Goal: Task Accomplishment & Management: Manage account settings

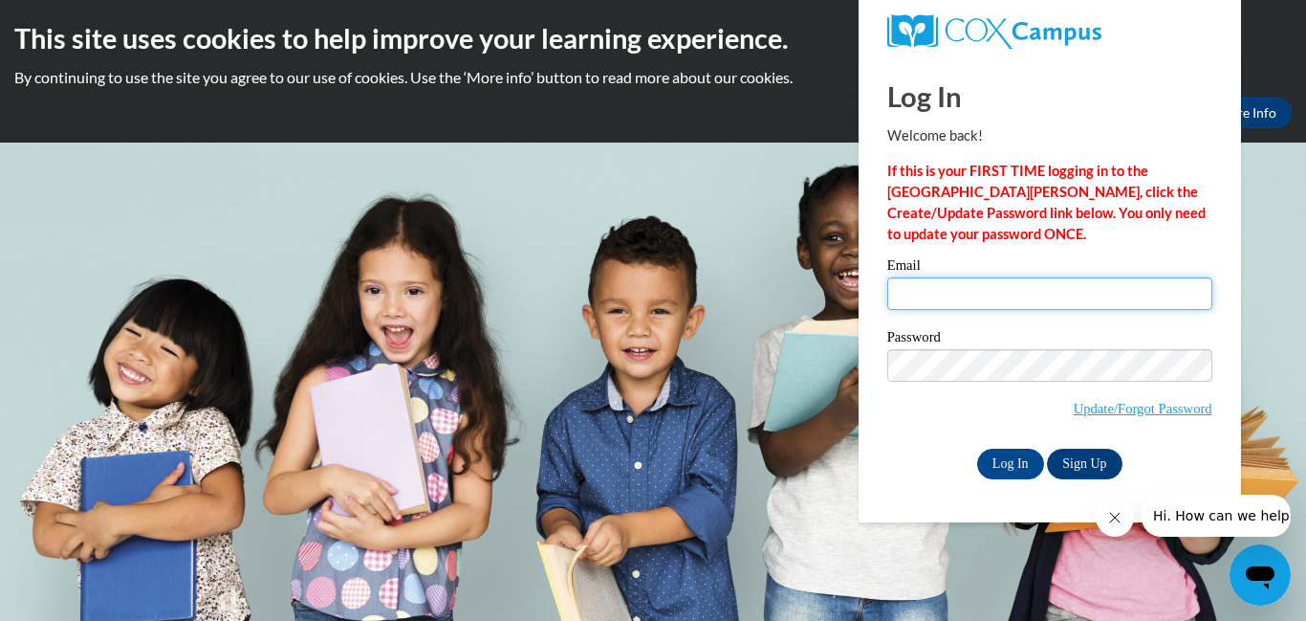
click at [985, 298] on input "Email" at bounding box center [1050, 293] width 325 height 33
type input "[EMAIL_ADDRESS][DOMAIN_NAME]"
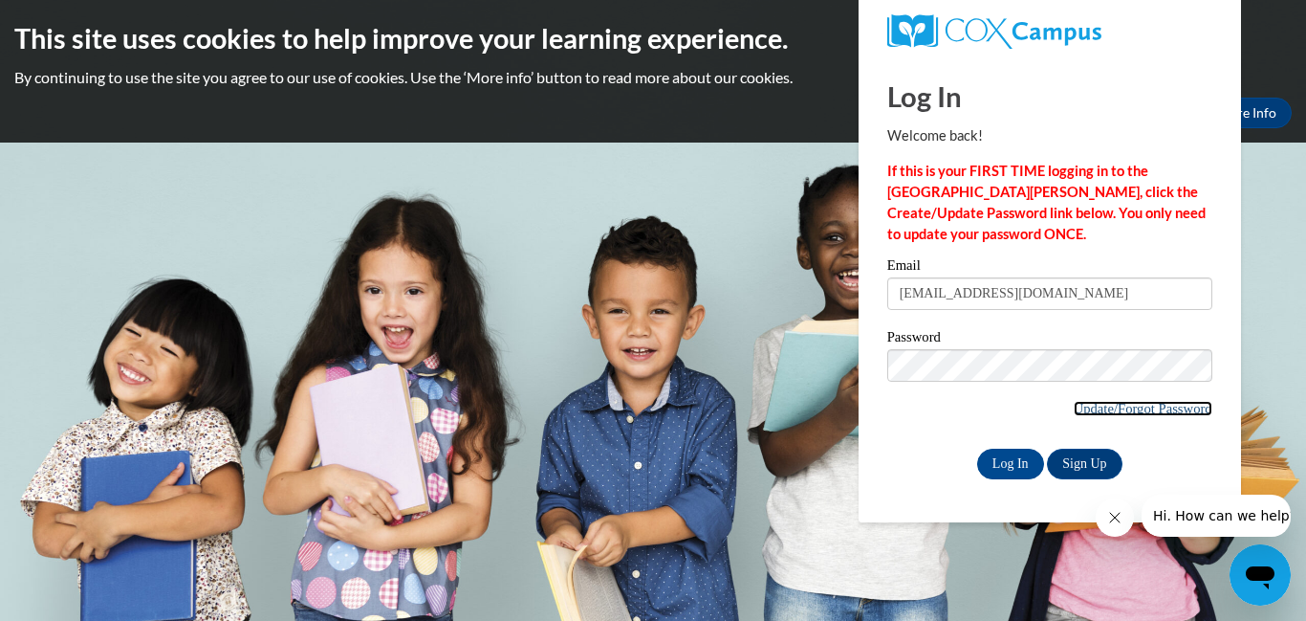
click at [1113, 410] on link "Update/Forgot Password" at bounding box center [1143, 408] width 139 height 15
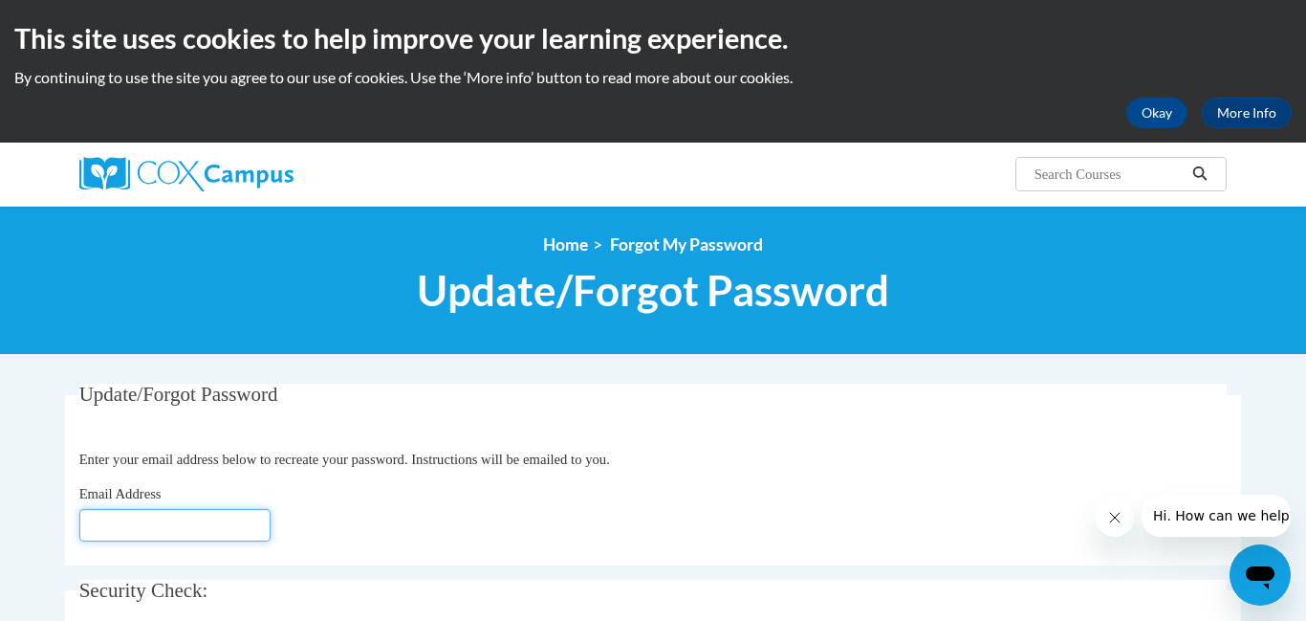
click at [208, 518] on input "Email Address" at bounding box center [174, 525] width 191 height 33
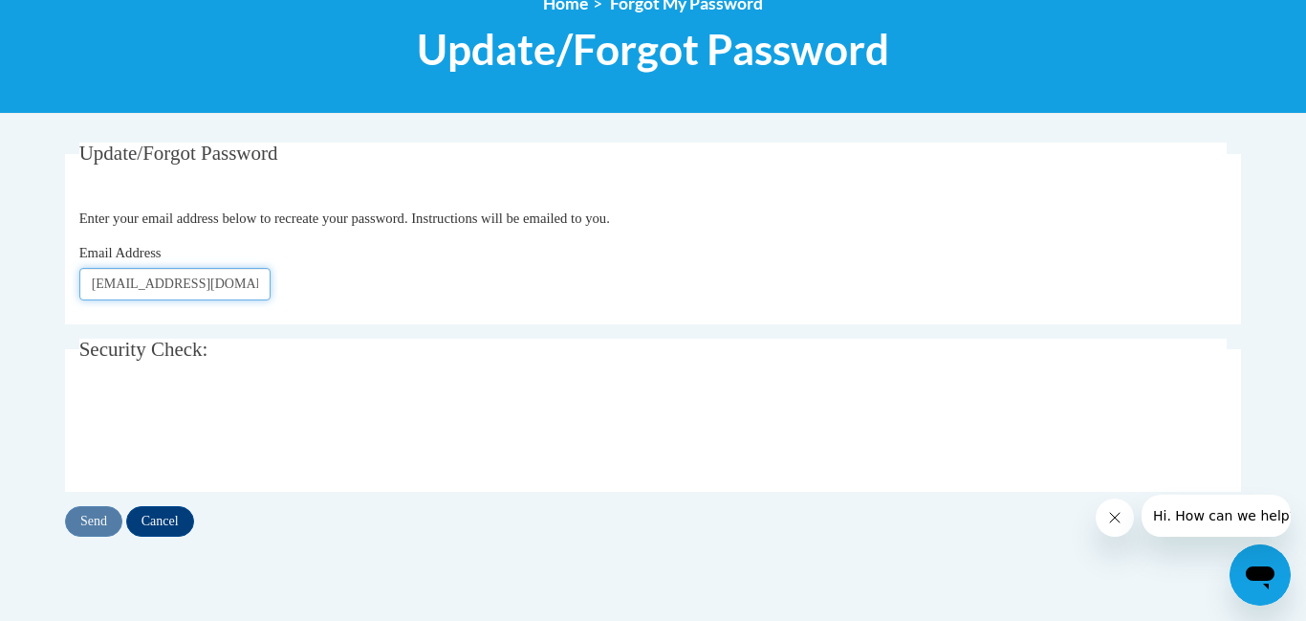
scroll to position [249, 0]
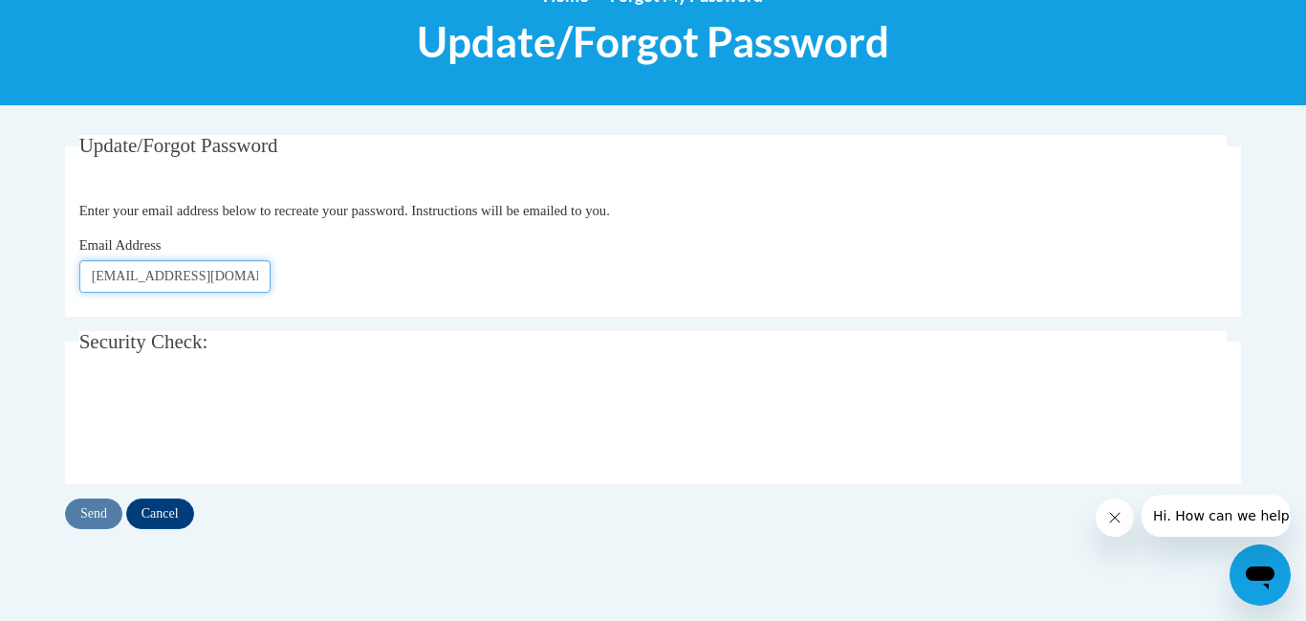
type input "[EMAIL_ADDRESS][DOMAIN_NAME]"
click at [91, 516] on input "Send" at bounding box center [93, 513] width 57 height 31
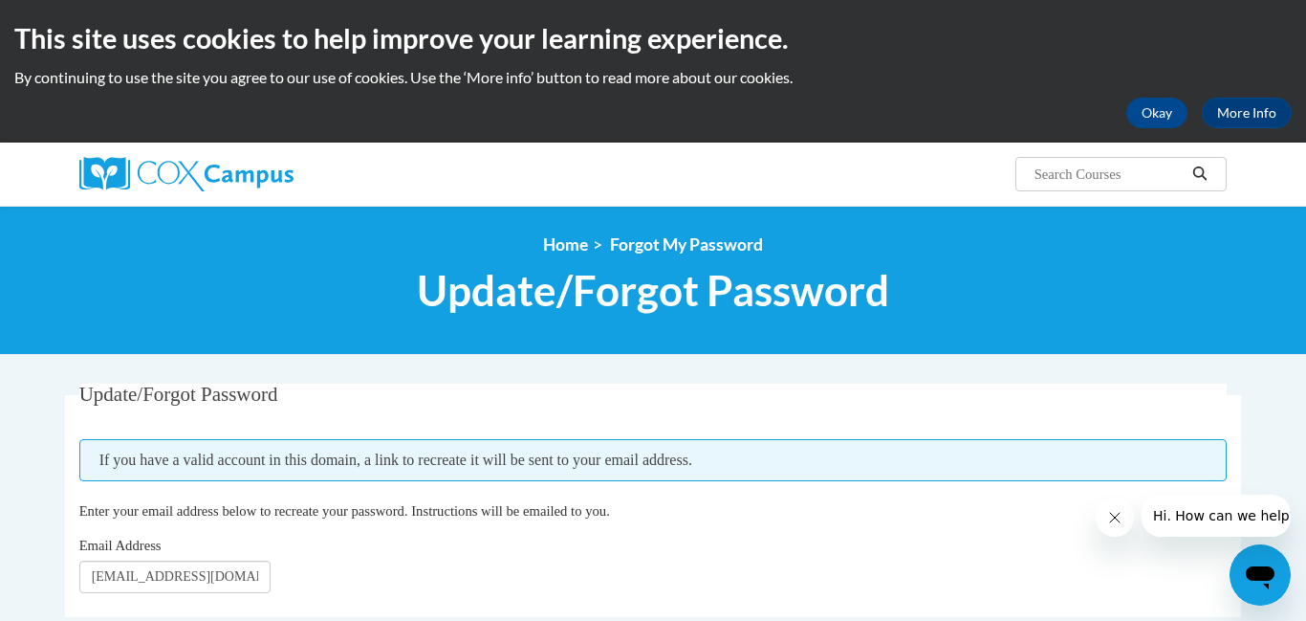
click at [763, 485] on fieldset "Update/Forgot Password Please enter your email address If you have a valid acco…" at bounding box center [653, 500] width 1176 height 233
